Goal: Information Seeking & Learning: Learn about a topic

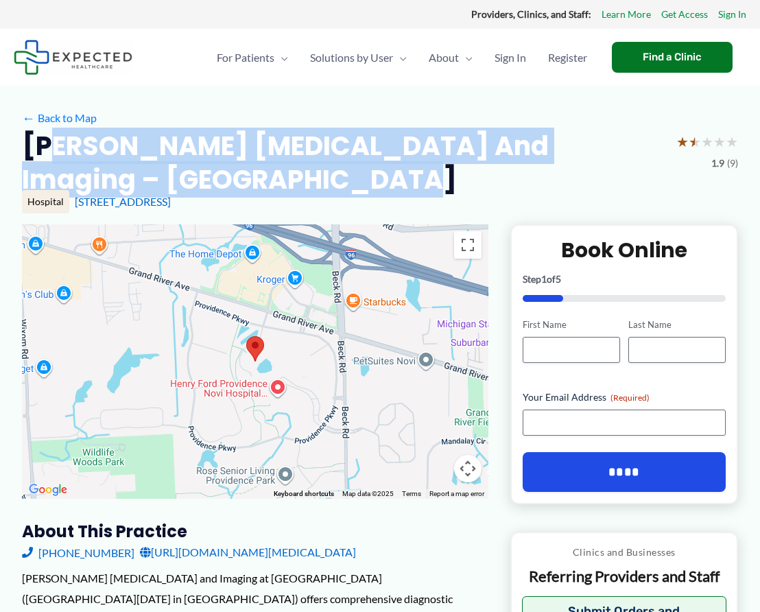
drag, startPoint x: 122, startPoint y: 152, endPoint x: 254, endPoint y: 175, distance: 134.4
click at [254, 175] on h2 "[PERSON_NAME] [MEDICAL_DATA] and Imaging – [GEOGRAPHIC_DATA]" at bounding box center [343, 163] width 643 height 68
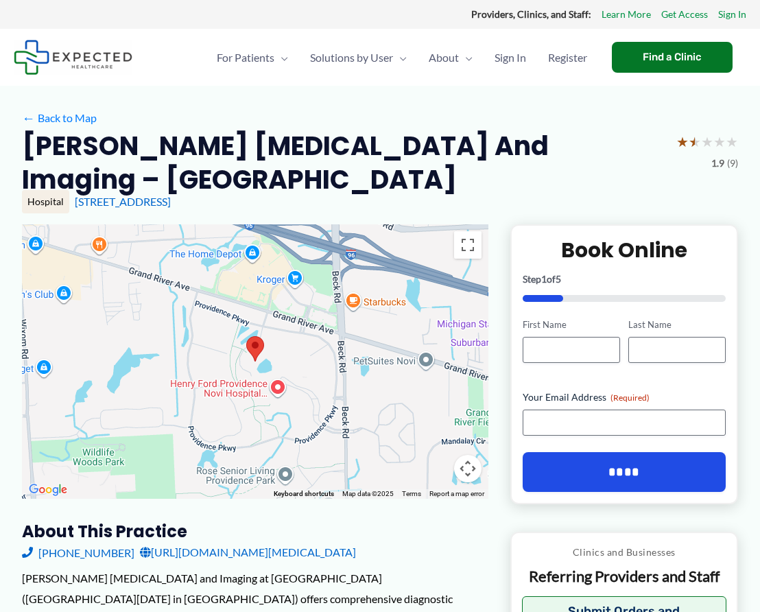
click at [285, 173] on h2 "[PERSON_NAME] [MEDICAL_DATA] and Imaging – [GEOGRAPHIC_DATA]" at bounding box center [343, 163] width 643 height 68
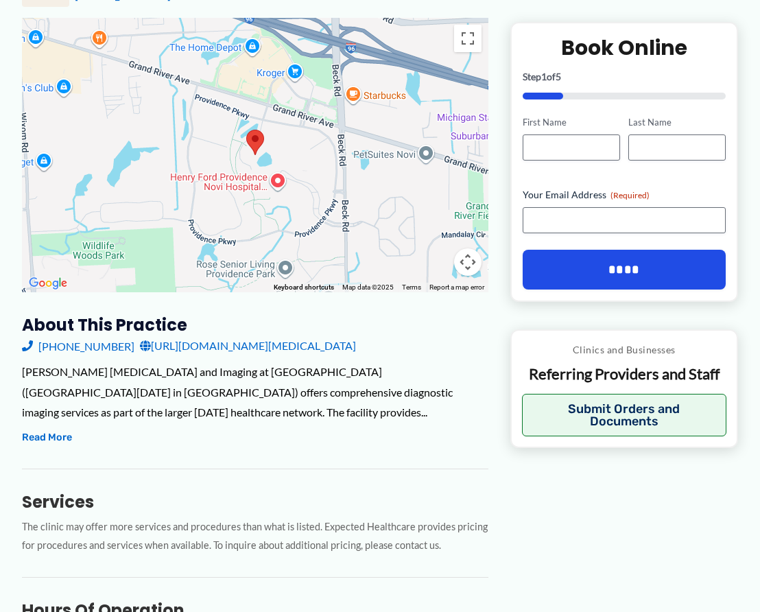
scroll to position [210, 0]
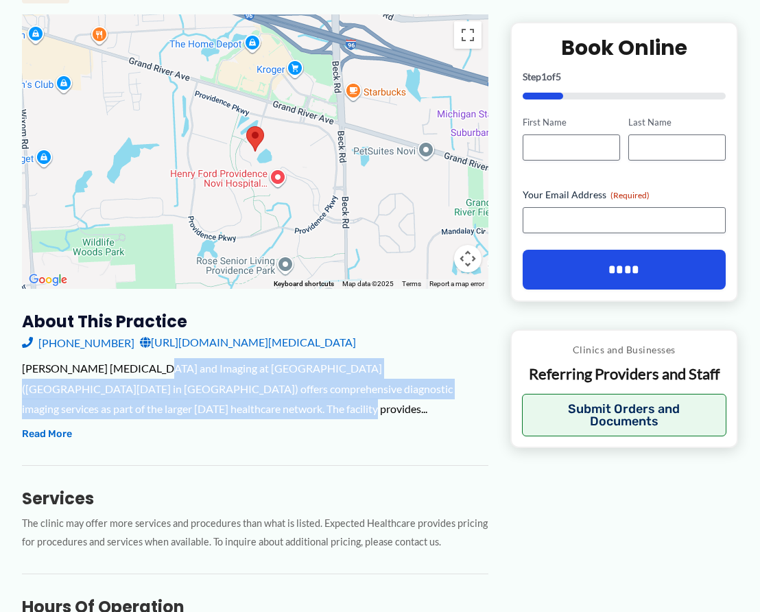
drag, startPoint x: 145, startPoint y: 368, endPoint x: 347, endPoint y: 407, distance: 205.5
click at [347, 407] on div "[PERSON_NAME] [MEDICAL_DATA] and Imaging at [GEOGRAPHIC_DATA] ([GEOGRAPHIC_DATA…" at bounding box center [255, 388] width 466 height 61
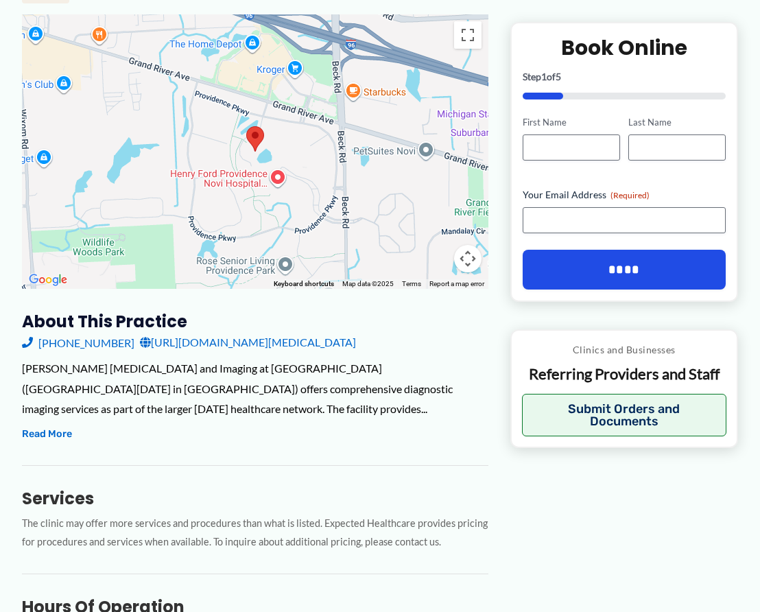
click at [347, 407] on div "[PERSON_NAME] [MEDICAL_DATA] and Imaging at [GEOGRAPHIC_DATA] ([GEOGRAPHIC_DATA…" at bounding box center [255, 388] width 466 height 61
click at [41, 433] on button "Read More" at bounding box center [47, 434] width 50 height 16
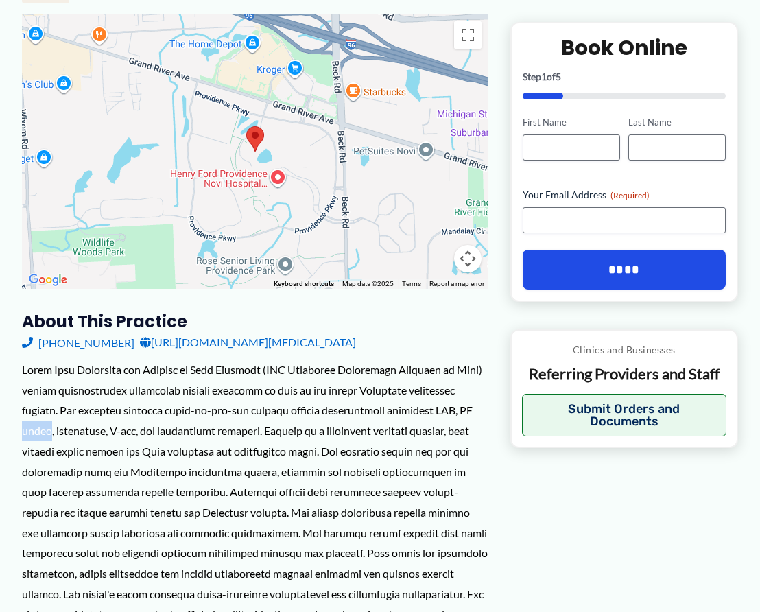
click at [41, 433] on div at bounding box center [255, 501] width 466 height 285
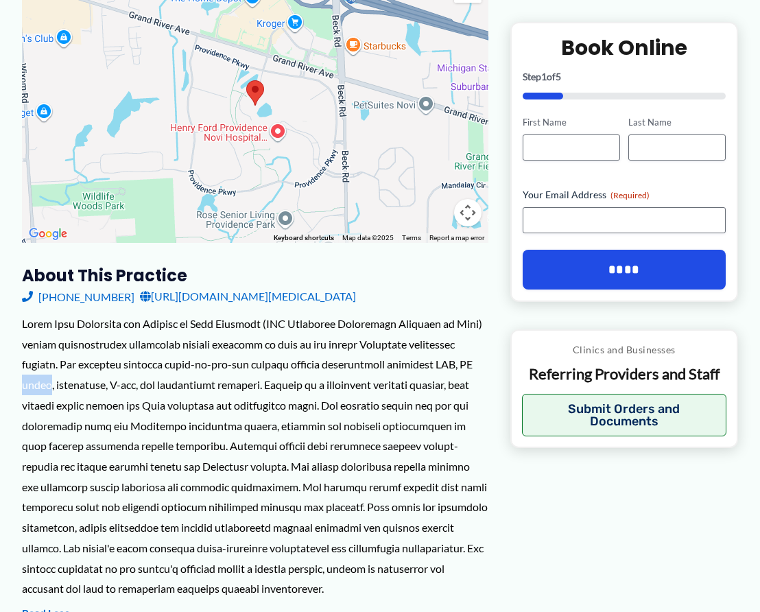
scroll to position [280, 0]
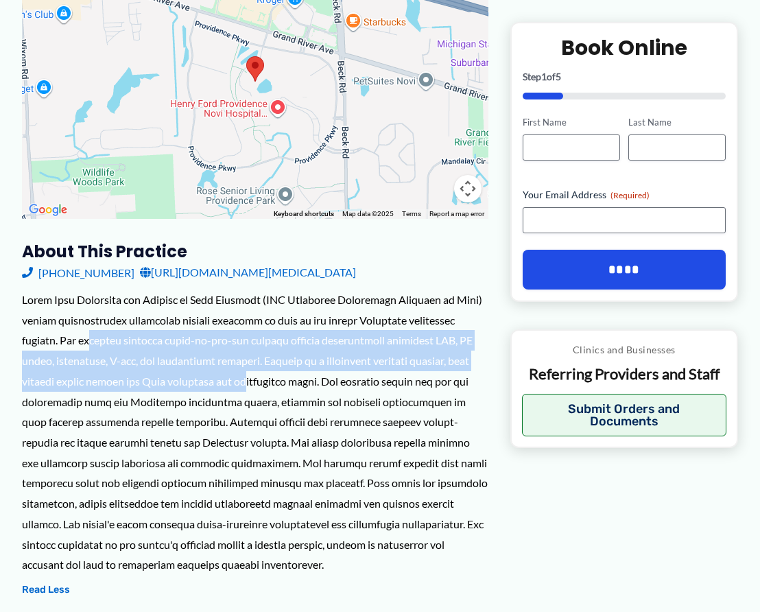
drag, startPoint x: 99, startPoint y: 345, endPoint x: 279, endPoint y: 372, distance: 182.4
click at [279, 372] on div at bounding box center [255, 431] width 466 height 285
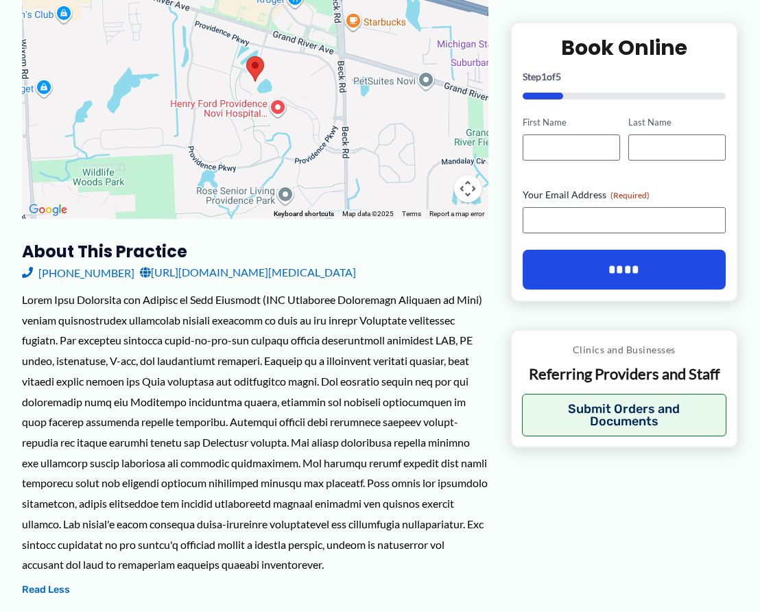
click at [279, 372] on div at bounding box center [255, 431] width 466 height 285
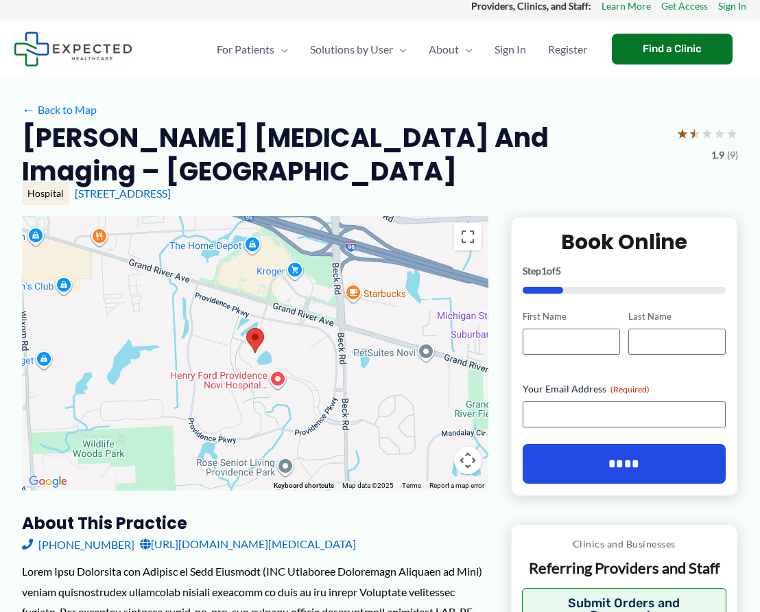
scroll to position [0, 0]
